Goal: Book appointment/travel/reservation

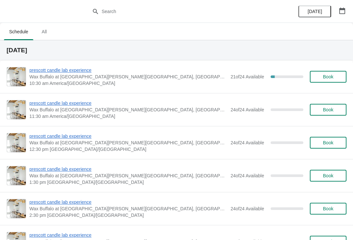
click at [81, 73] on span "prescott candle lab experience" at bounding box center [128, 70] width 198 height 7
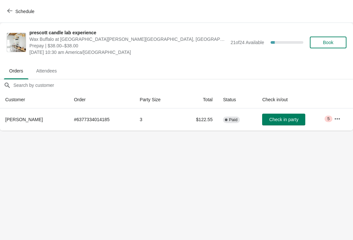
click at [12, 12] on span "Schedule" at bounding box center [22, 11] width 26 height 6
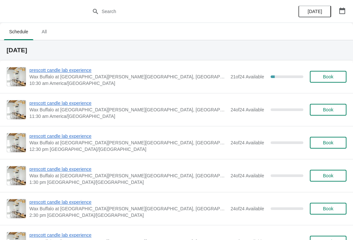
click at [83, 68] on span "prescott candle lab experience" at bounding box center [128, 70] width 198 height 7
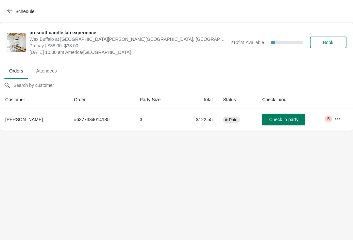
click at [277, 120] on span "Check in party" at bounding box center [283, 119] width 29 height 5
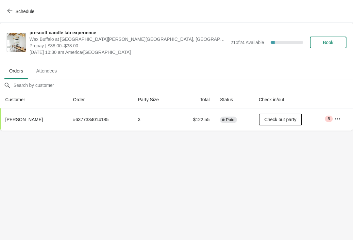
click at [25, 10] on span "Schedule" at bounding box center [24, 11] width 19 height 5
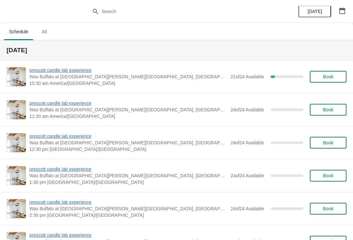
click at [62, 70] on span "prescott candle lab experience" at bounding box center [128, 70] width 198 height 7
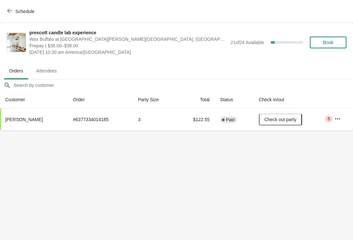
click at [333, 44] on span "Book" at bounding box center [328, 42] width 10 height 5
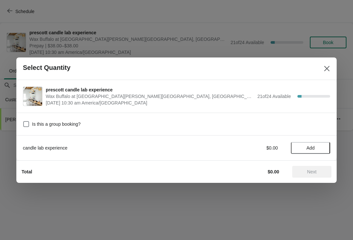
click at [312, 150] on span "Add" at bounding box center [311, 148] width 8 height 5
click at [326, 67] on icon "Close" at bounding box center [326, 68] width 5 height 5
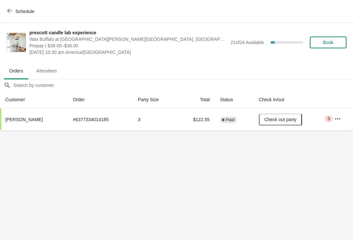
click at [17, 7] on button "Schedule" at bounding box center [21, 12] width 36 height 12
